Goal: Navigation & Orientation: Find specific page/section

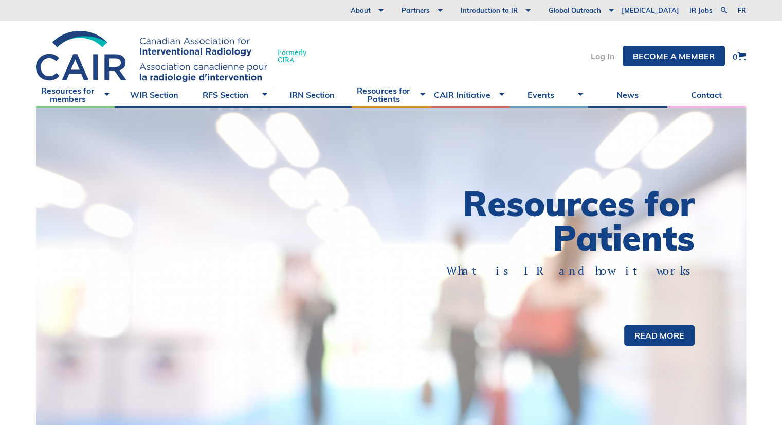
click at [599, 54] on link "Log In" at bounding box center [603, 56] width 24 height 8
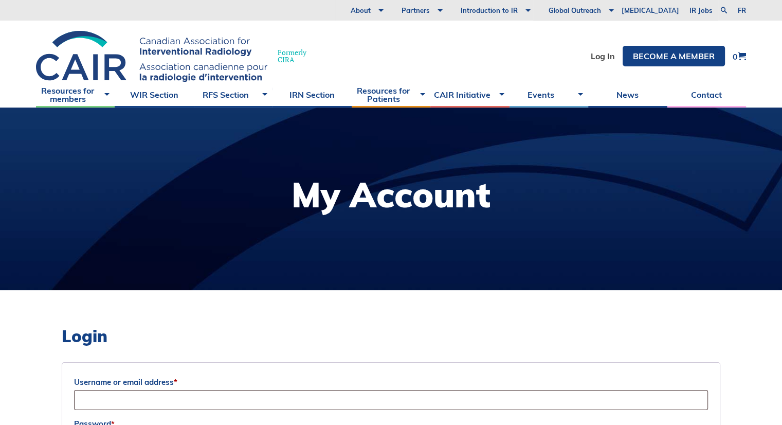
type input "[EMAIL_ADDRESS][DOMAIN_NAME]"
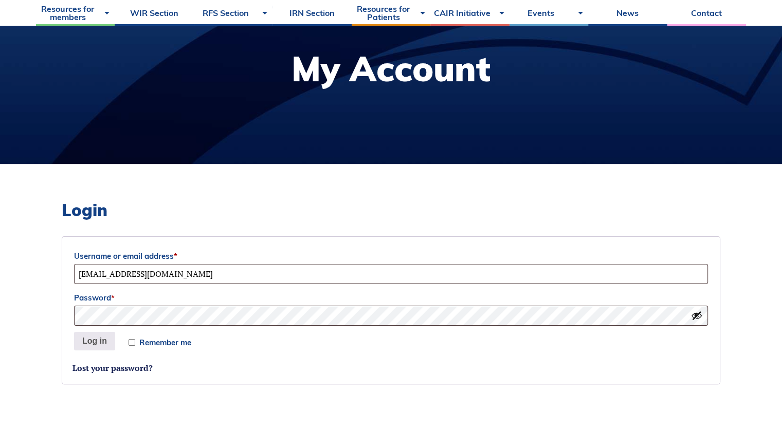
scroll to position [134, 0]
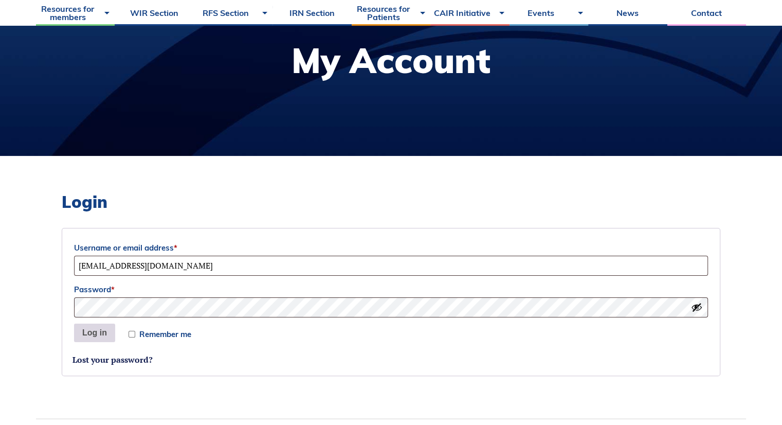
click at [98, 329] on button "Log in" at bounding box center [94, 332] width 41 height 19
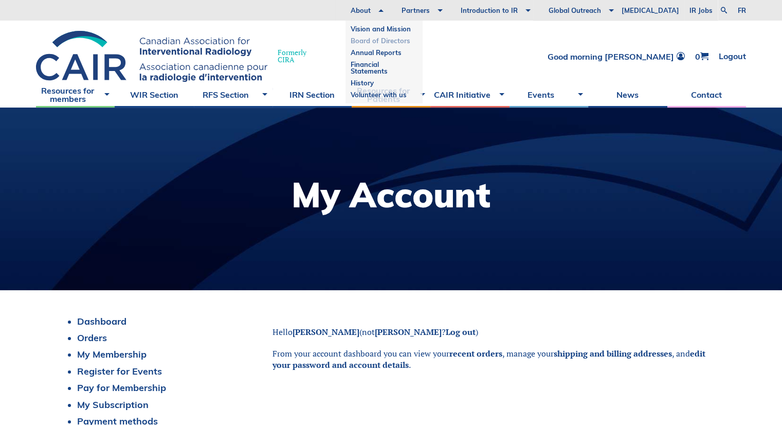
click at [409, 41] on link "Board of Directors" at bounding box center [384, 41] width 67 height 12
